Goal: Task Accomplishment & Management: Use online tool/utility

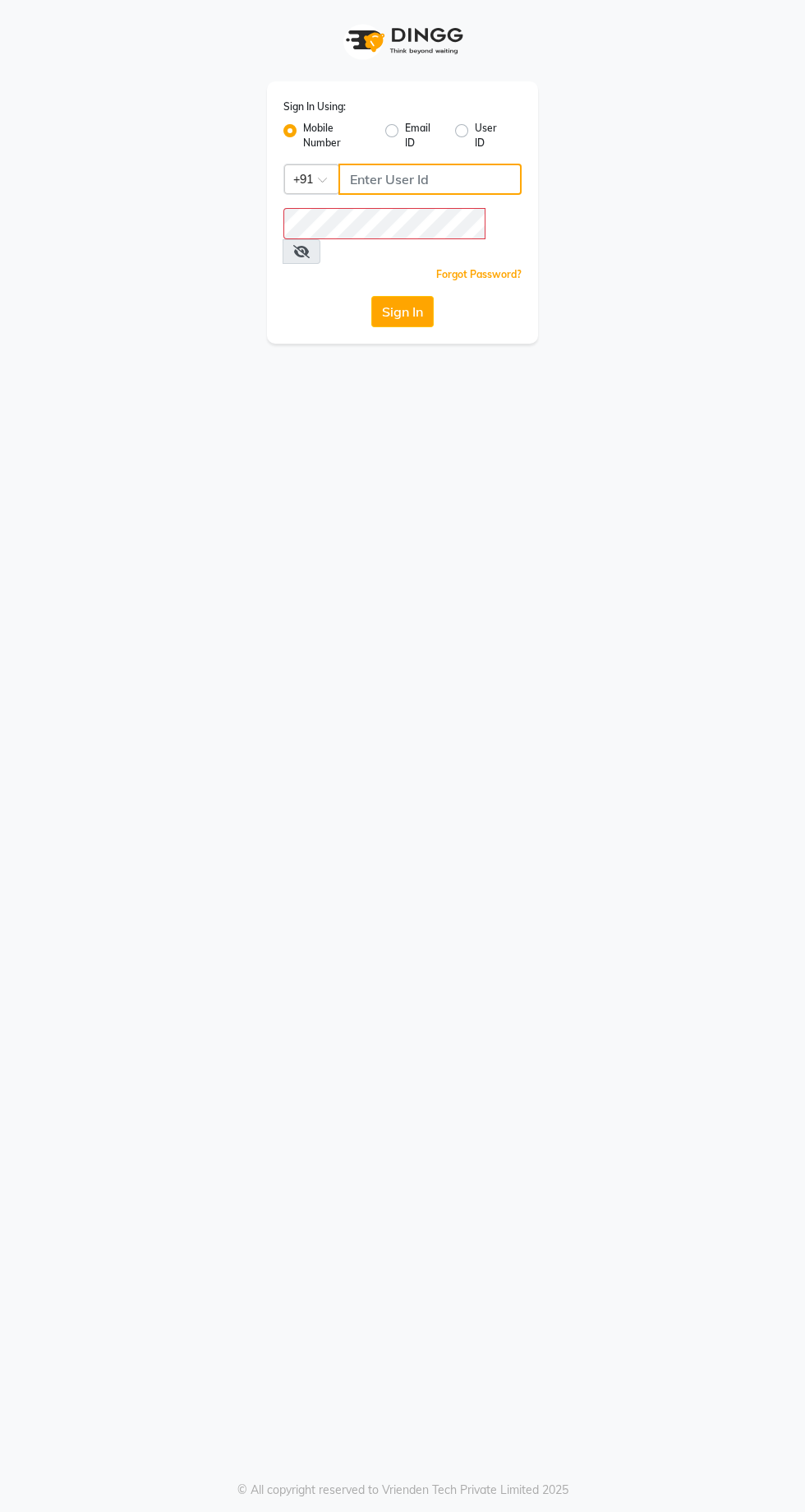
type input "9869078914"
click at [372, 296] on button "Sign In" at bounding box center [402, 312] width 62 height 32
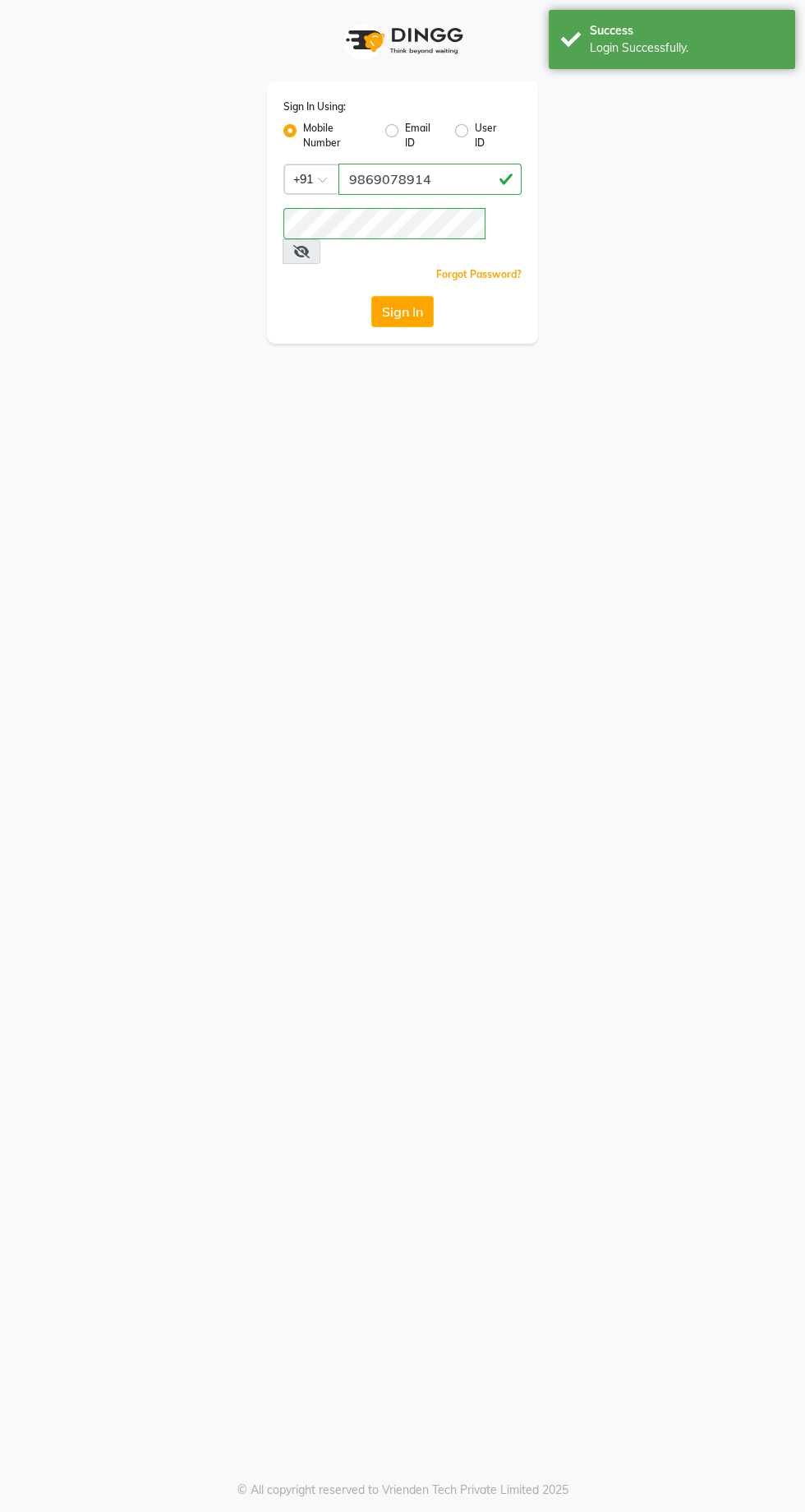
select select "service"
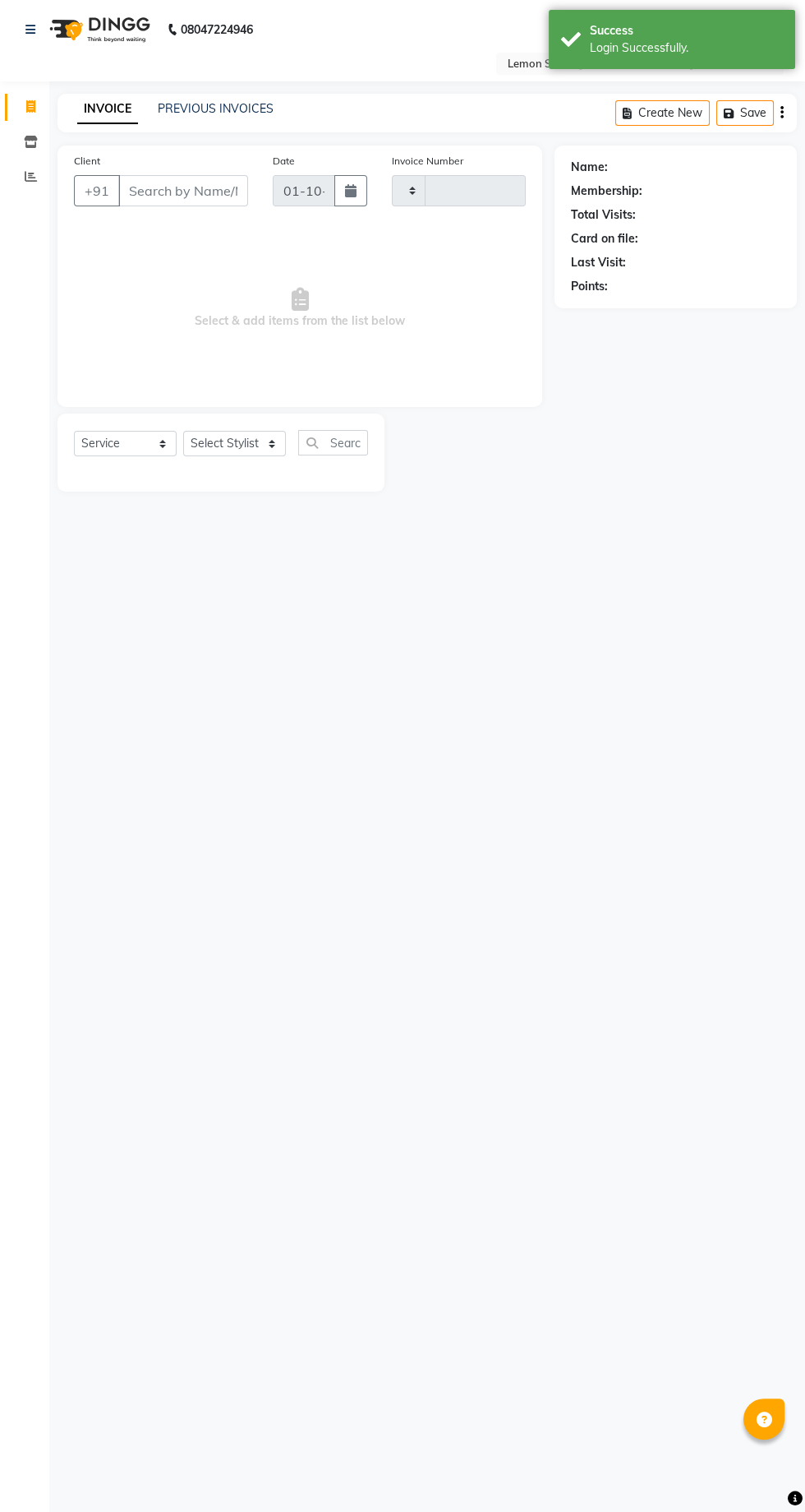
type input "2444"
select select "en"
select select "8053"
click at [38, 178] on span at bounding box center [31, 177] width 29 height 19
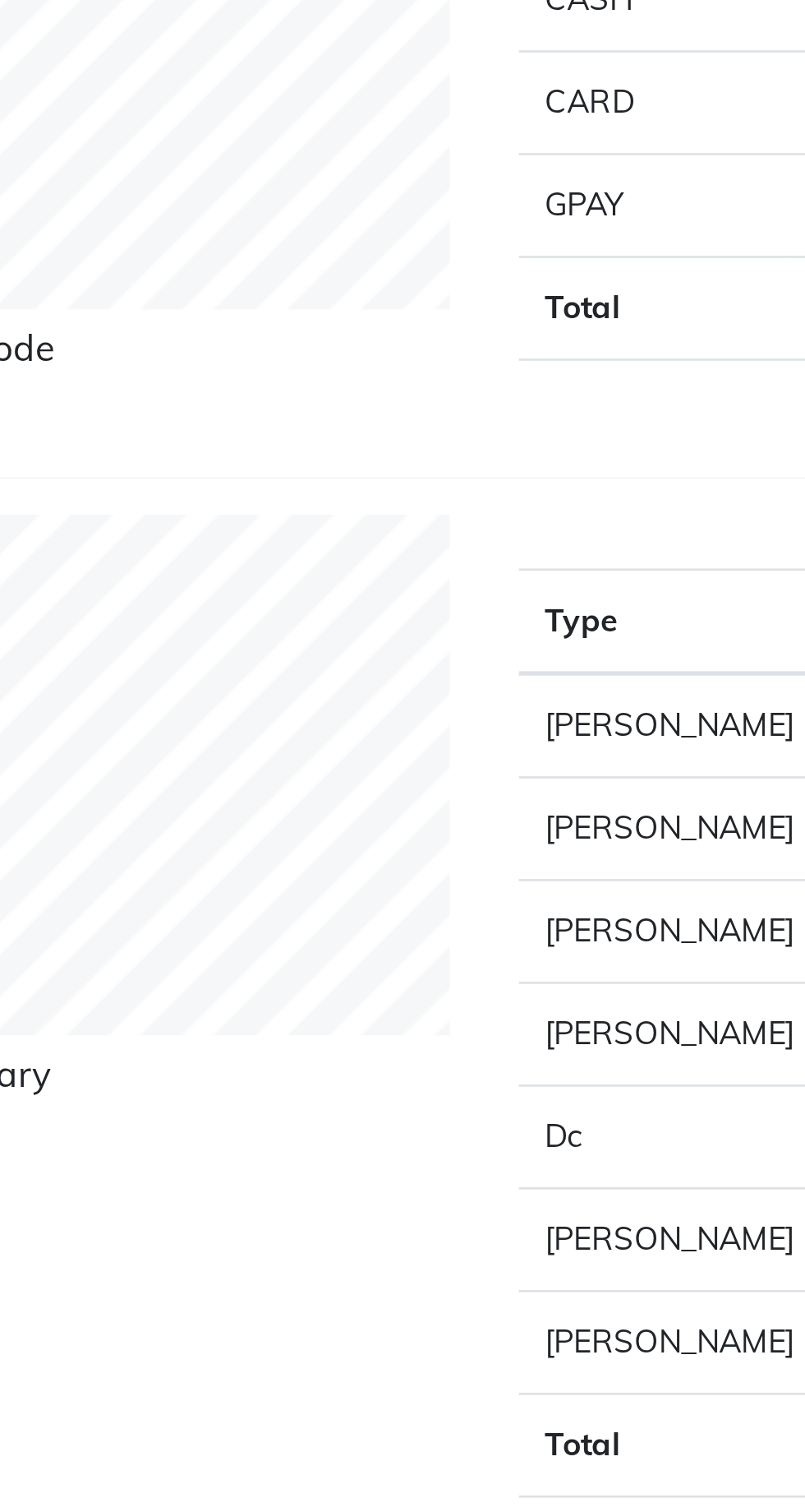
scroll to position [2, 0]
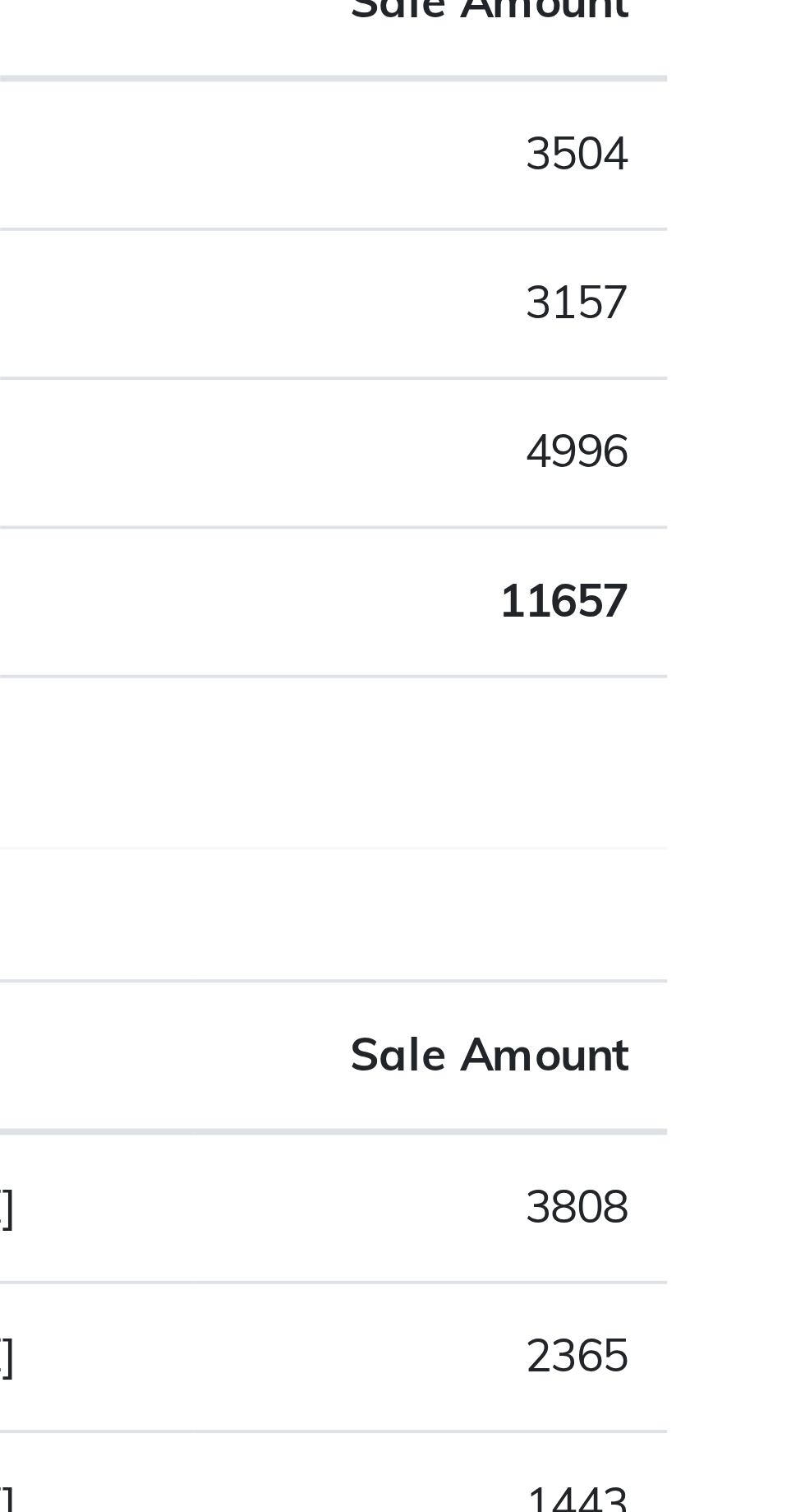
select select "service"
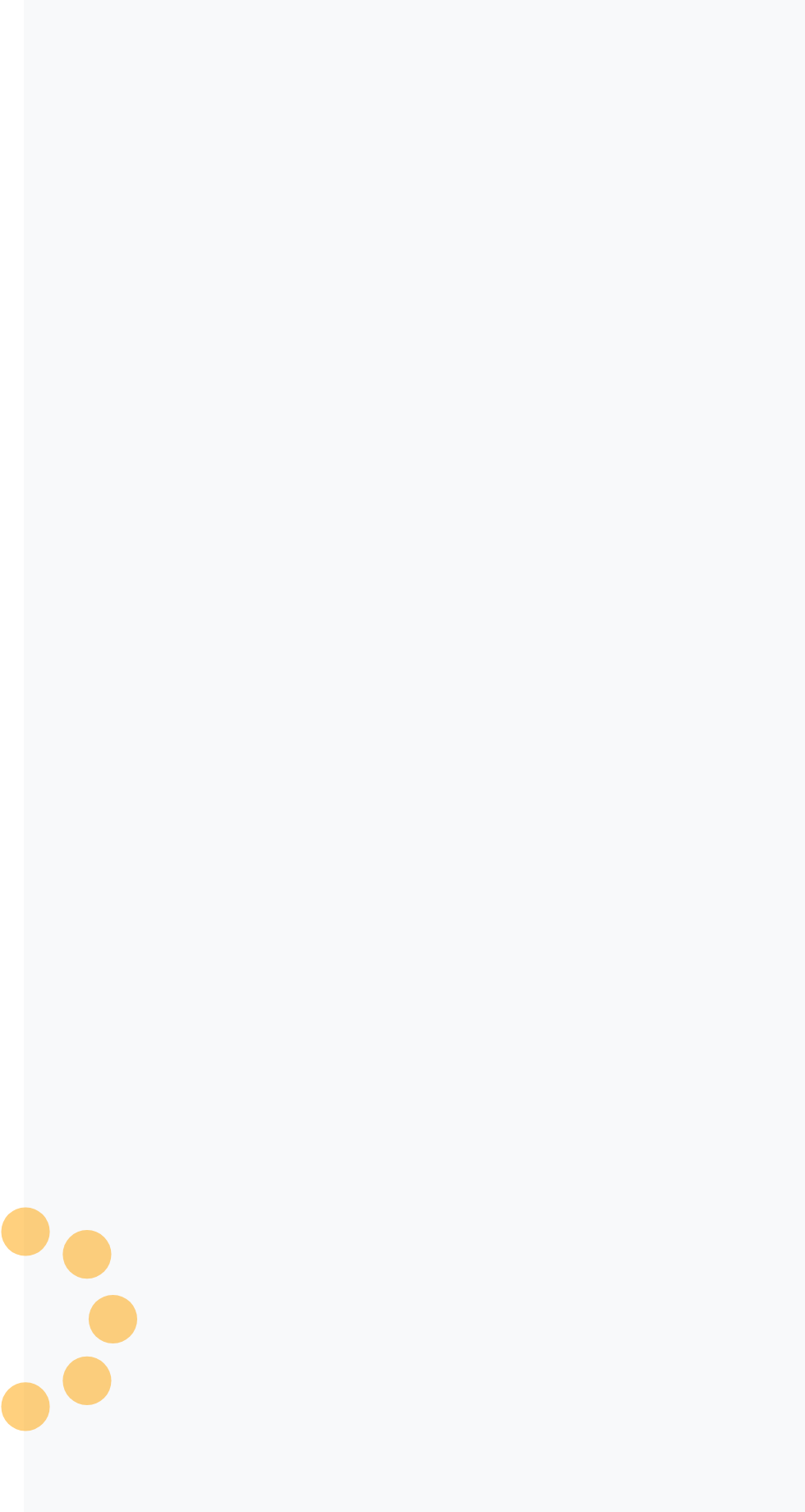
type input "2444"
select select "8053"
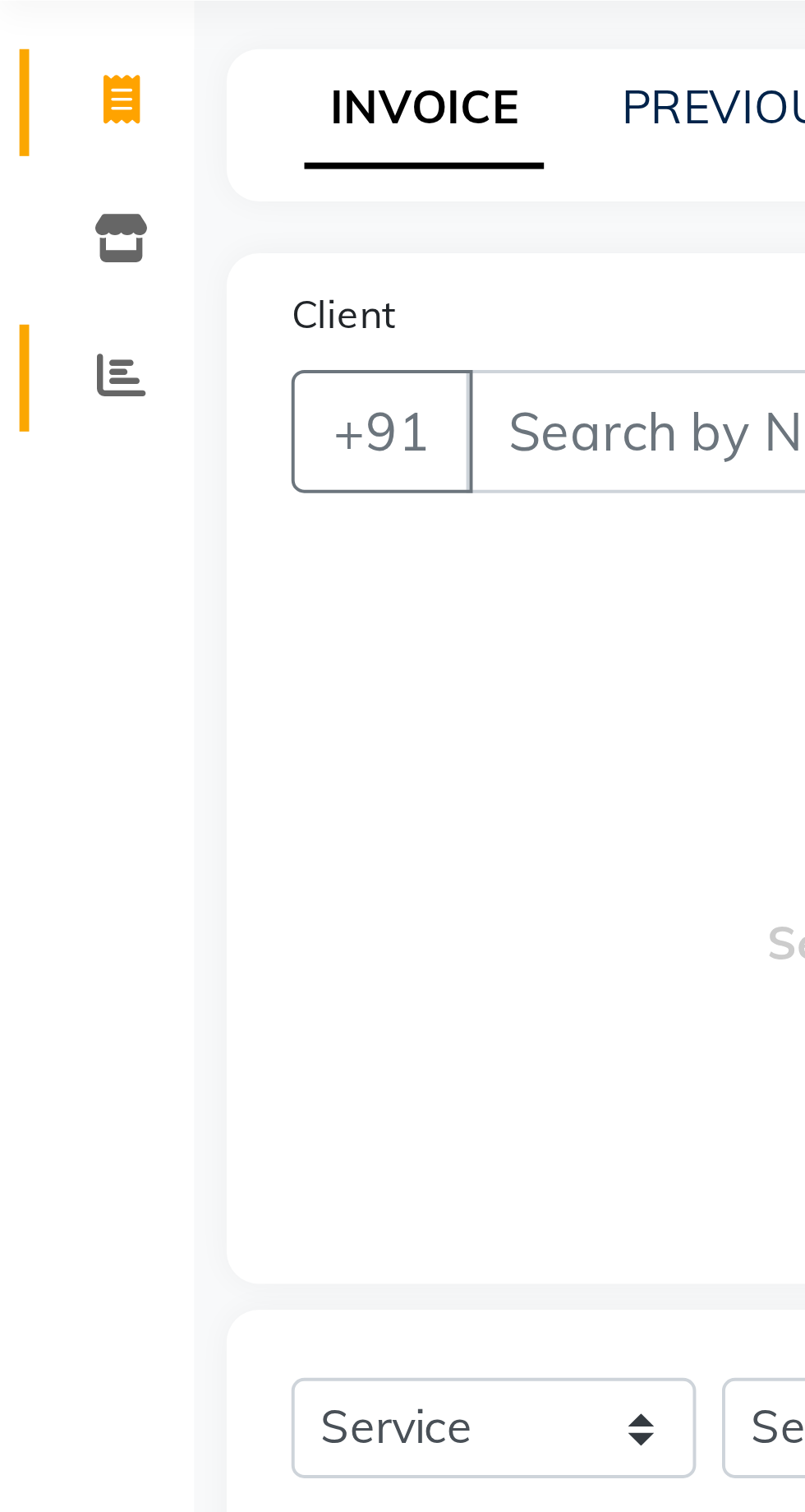
click at [39, 183] on span at bounding box center [31, 177] width 29 height 19
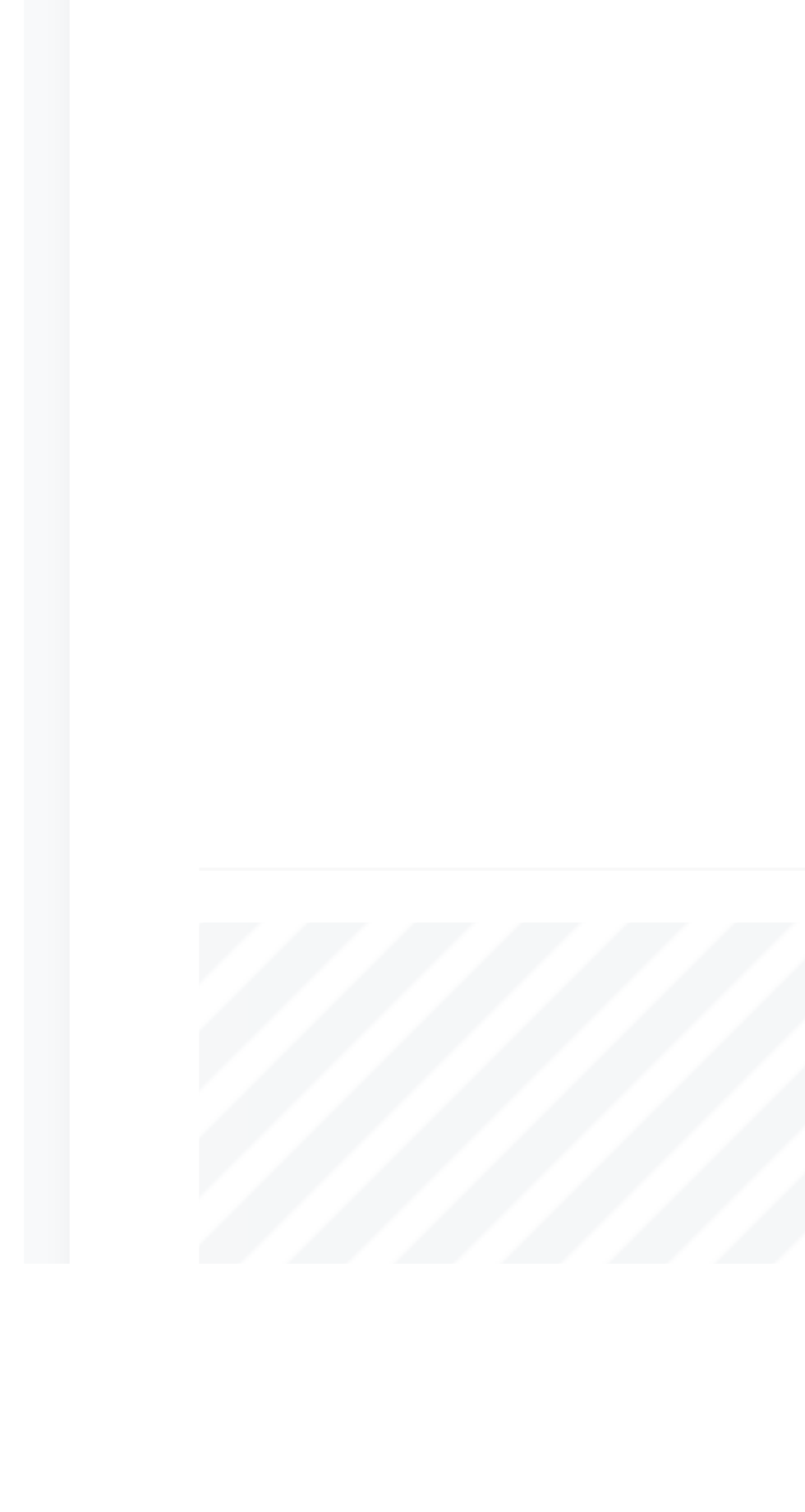
select select "service"
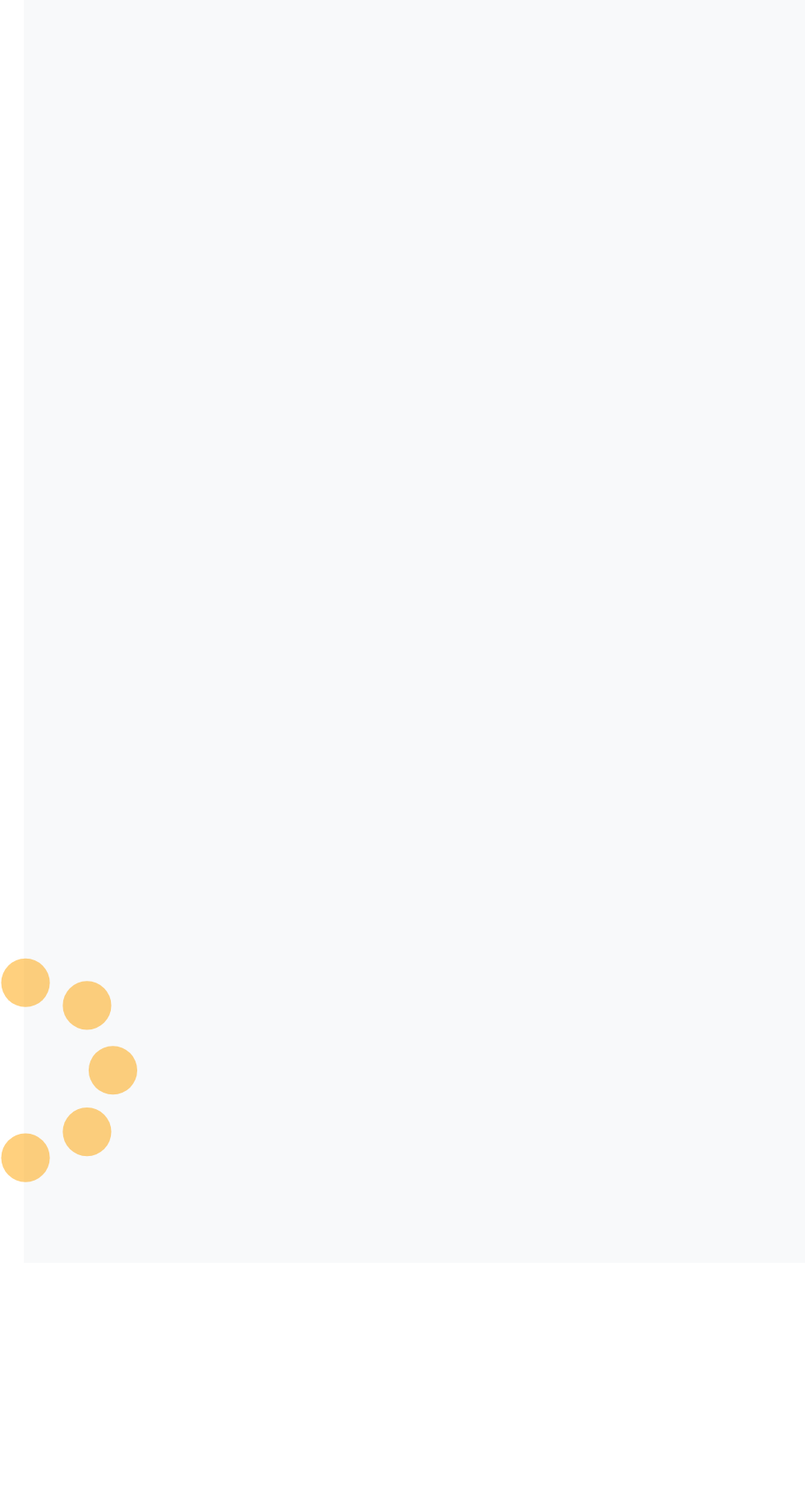
scroll to position [63, 0]
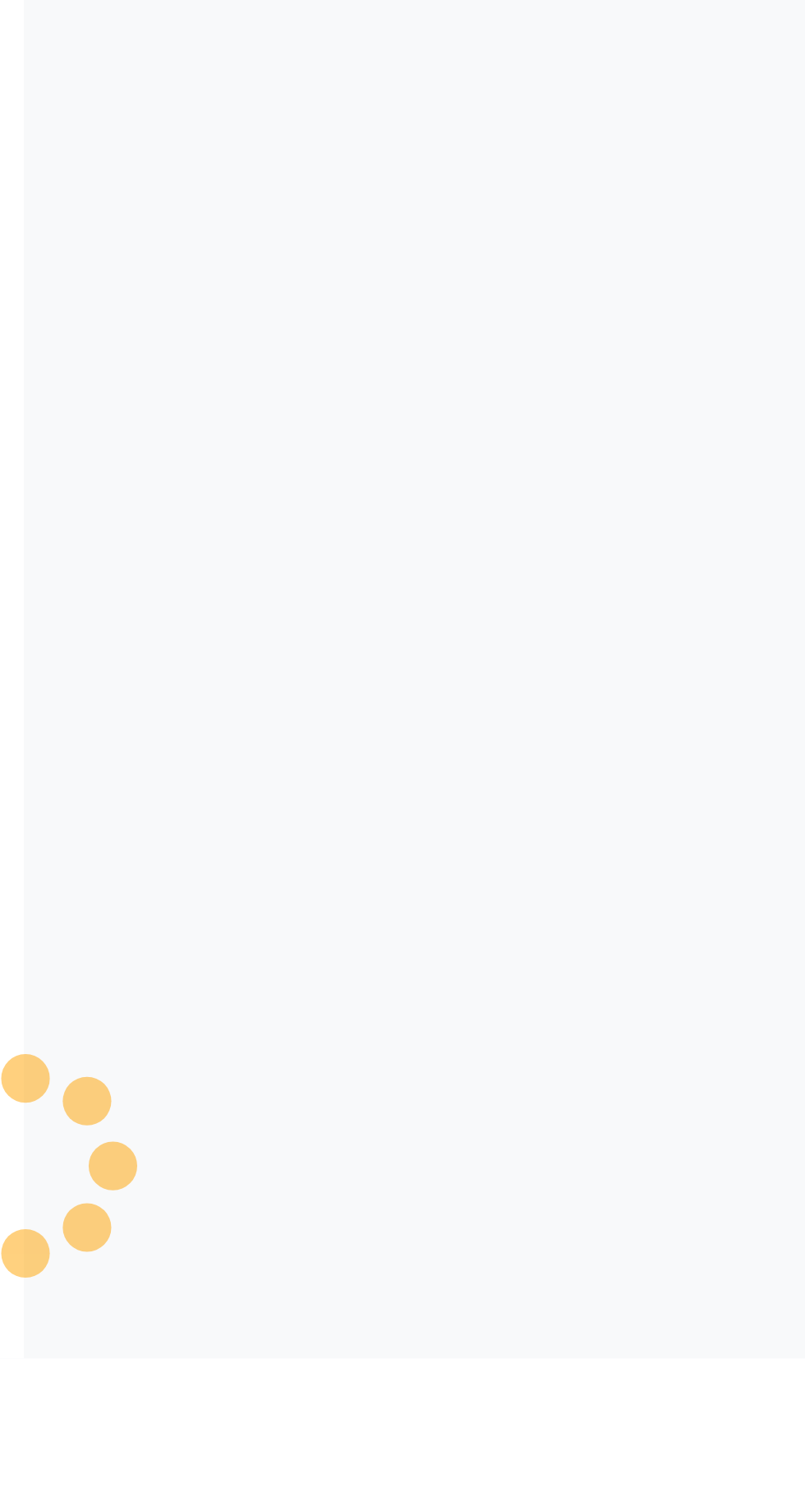
type input "2444"
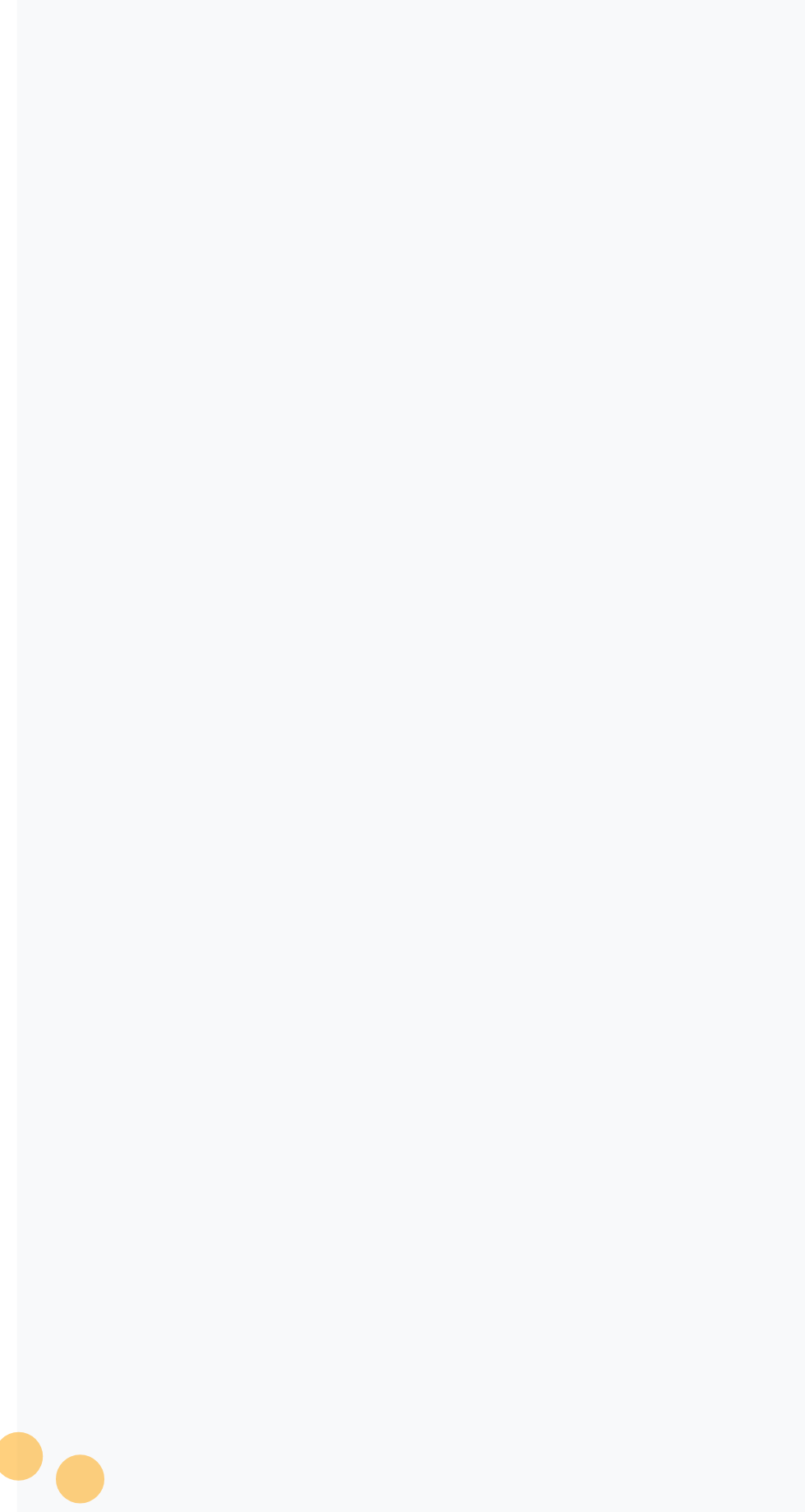
select select "8053"
